Goal: Check status: Check status

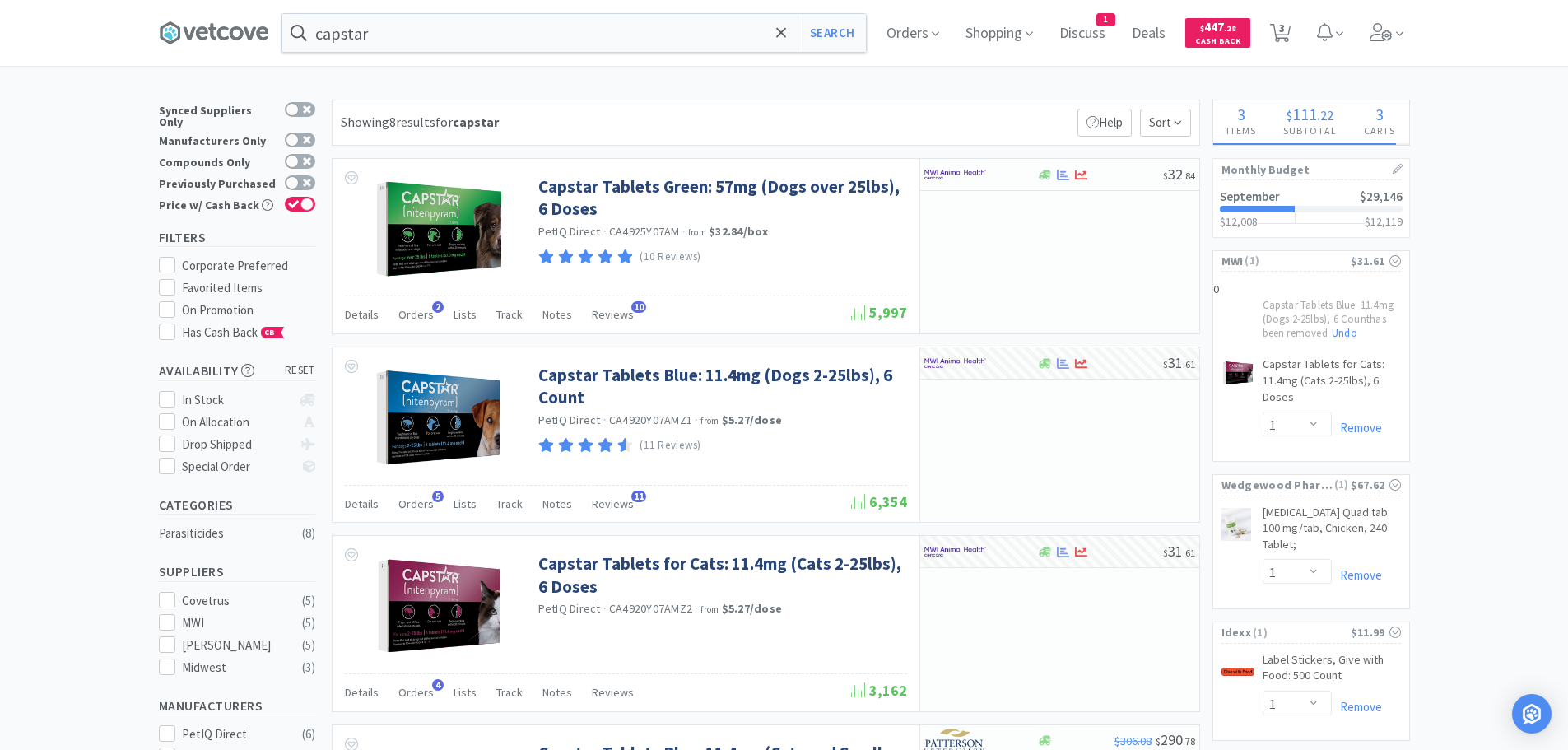
select select "1"
click at [904, 25] on span "Orders" at bounding box center [913, 33] width 66 height 66
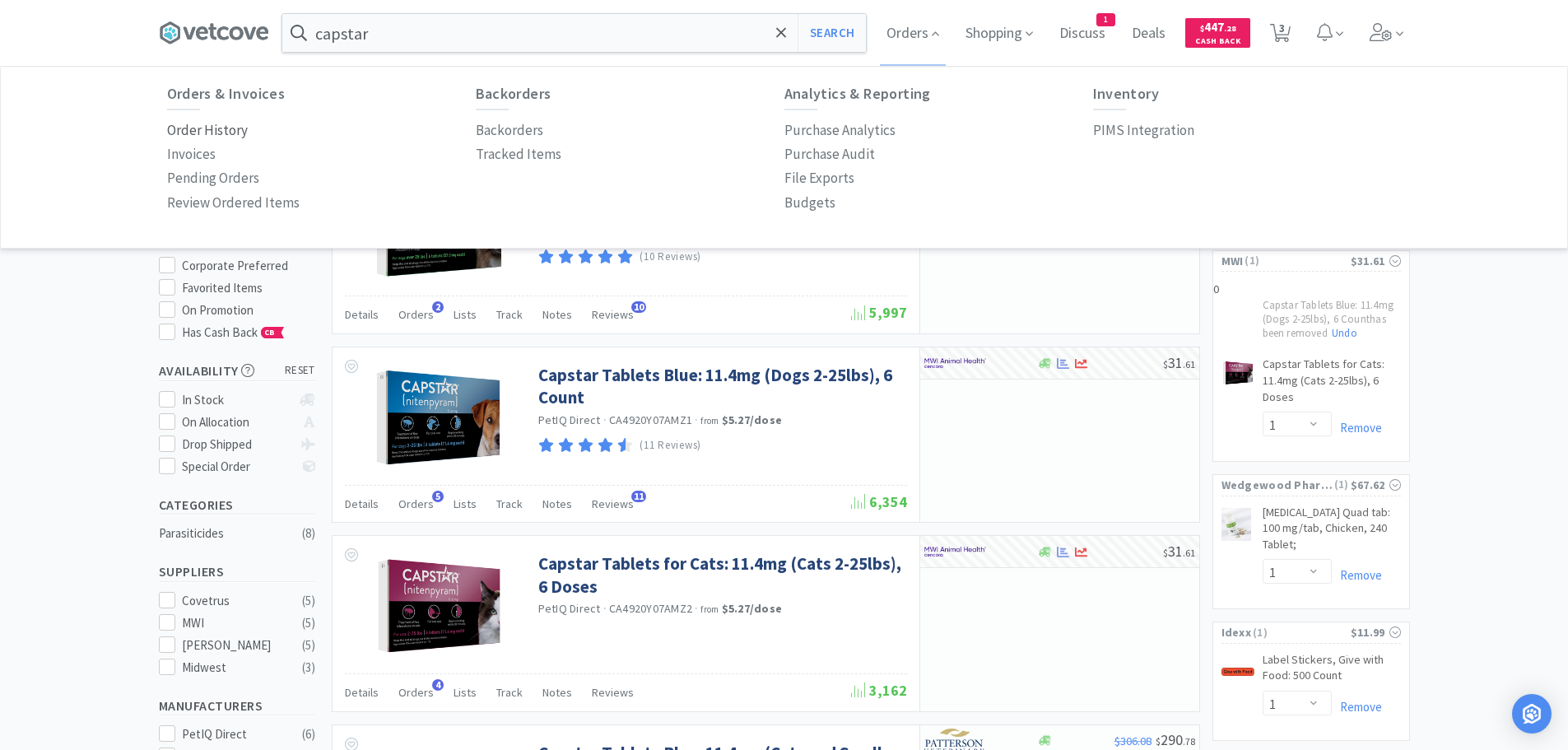
click at [198, 129] on p "Order History" at bounding box center [207, 130] width 81 height 22
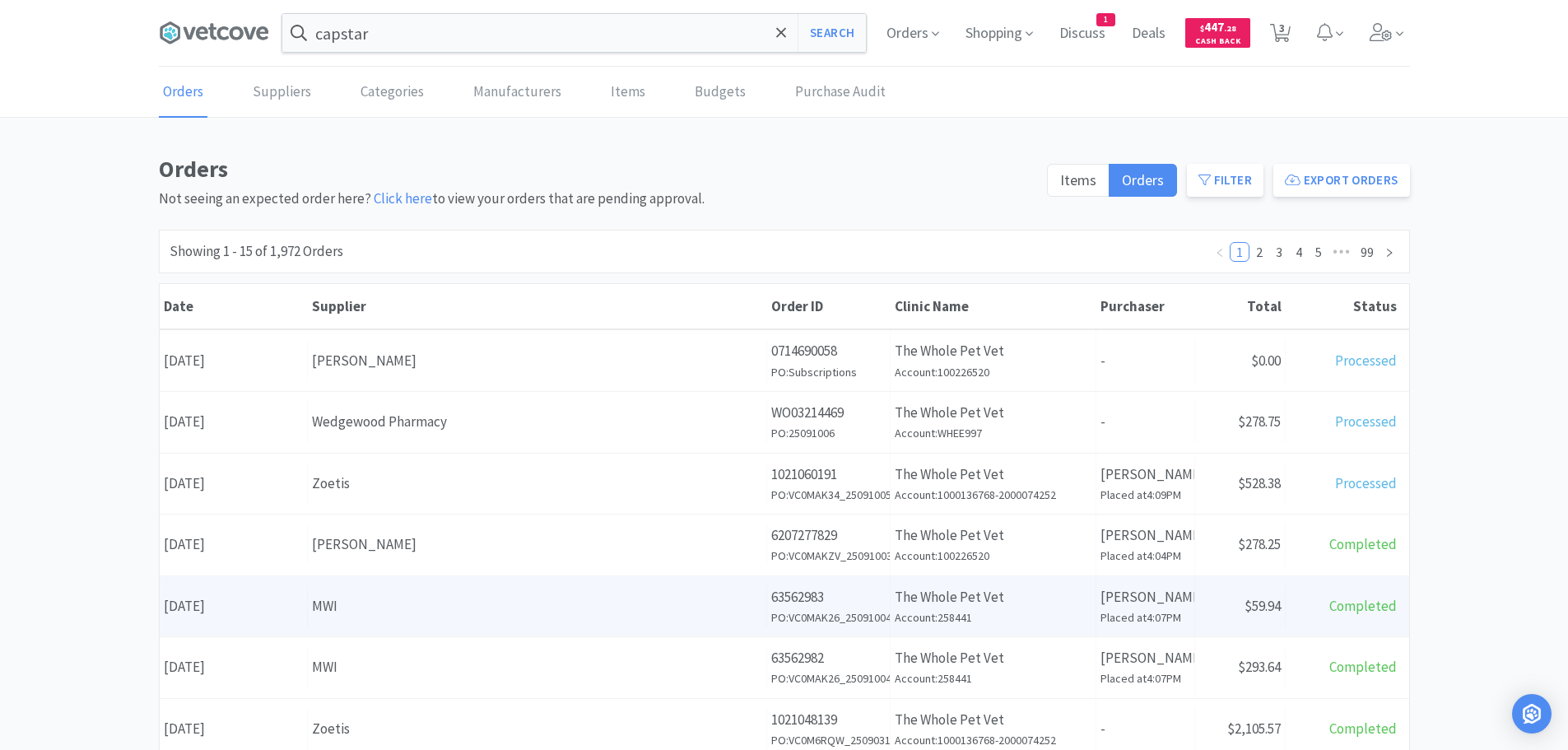
click at [233, 604] on div "Date [DATE]" at bounding box center [234, 607] width 149 height 42
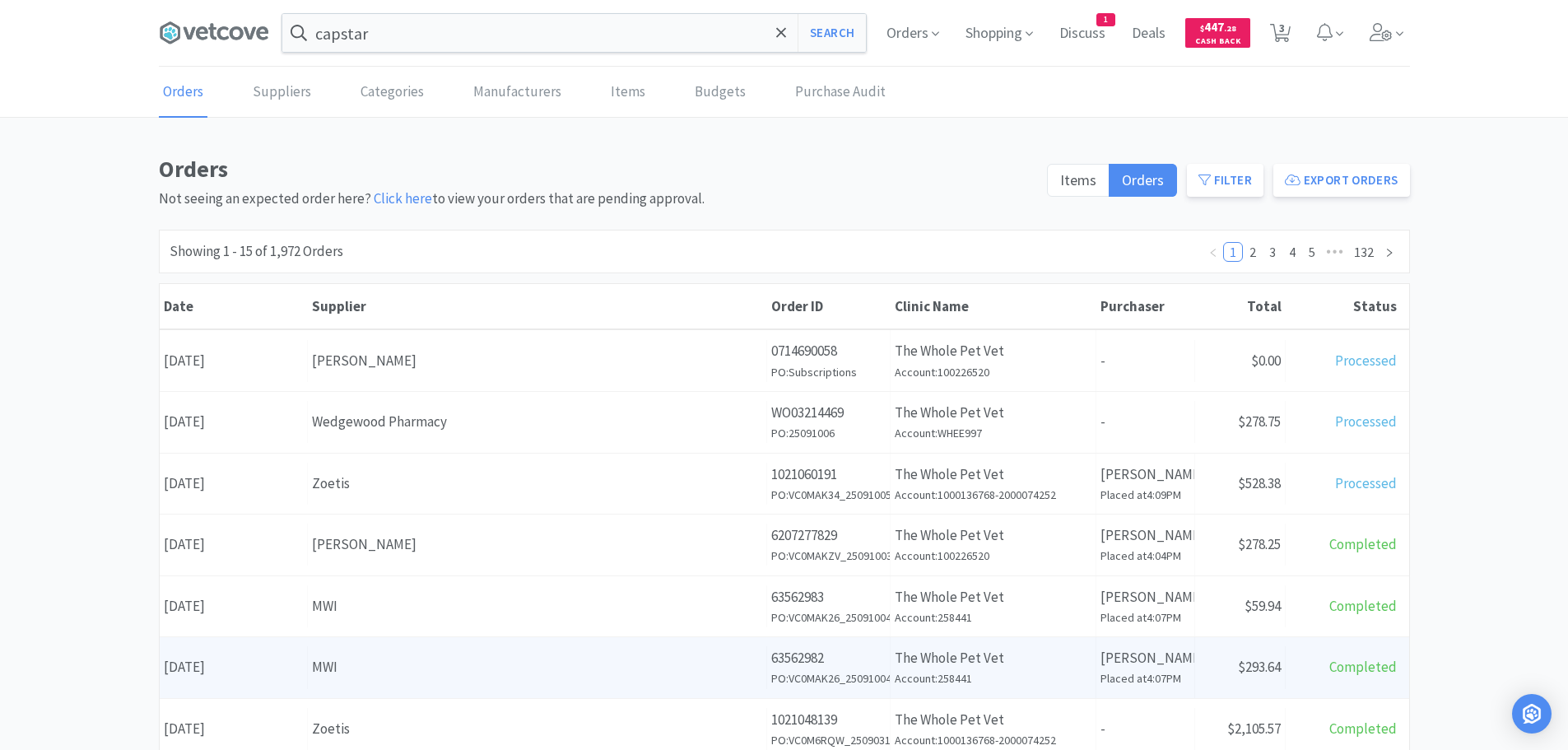
click at [274, 669] on div "Date [DATE]" at bounding box center [234, 668] width 149 height 42
